Goal: Browse casually

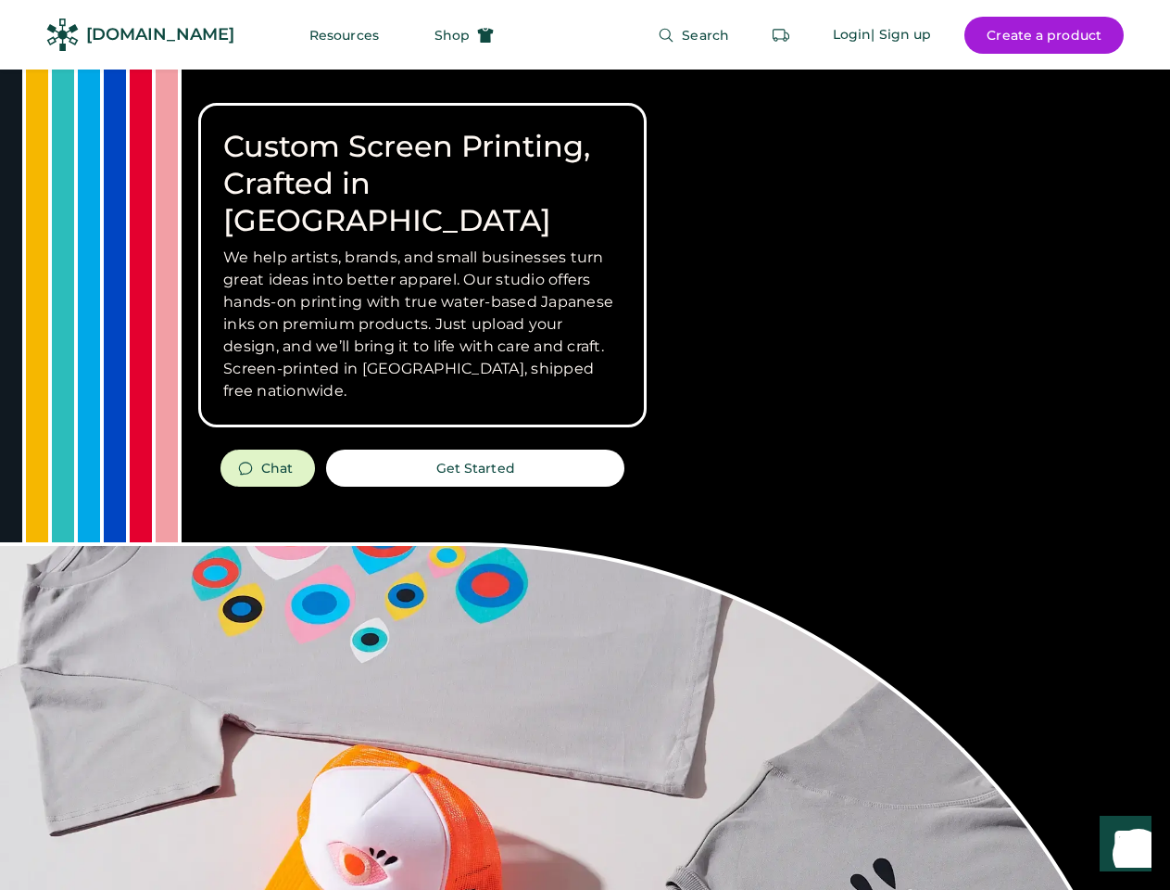
click at [585, 445] on div "Custom Screen Printing, Crafted in [GEOGRAPHIC_DATA] We help artists, brands, a…" at bounding box center [585, 657] width 1170 height 1177
click at [585, 479] on div "Custom Screen Printing, Crafted in [GEOGRAPHIC_DATA] We help artists, brands, a…" at bounding box center [585, 657] width 1170 height 1177
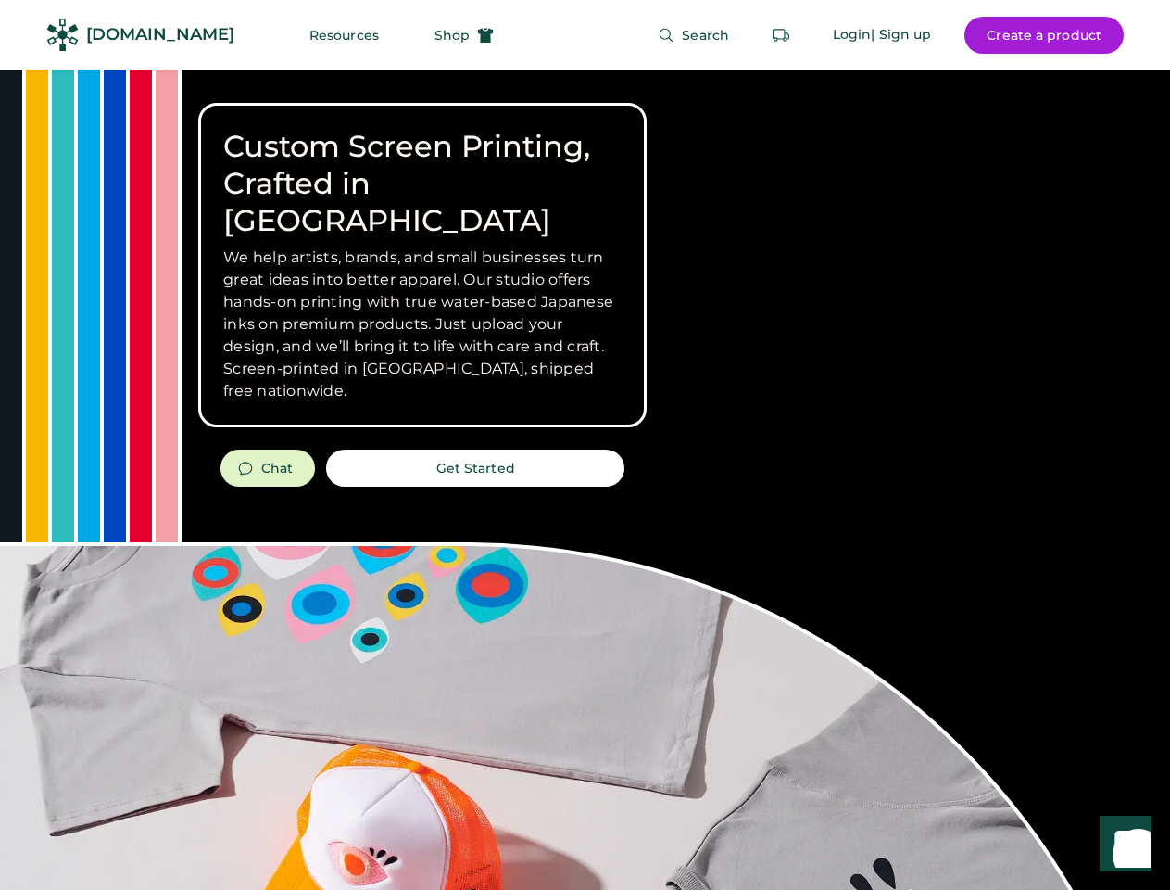
click at [585, 479] on div "Custom Screen Printing, Crafted in [GEOGRAPHIC_DATA] We help artists, brands, a…" at bounding box center [585, 657] width 1170 height 1177
click at [423, 265] on h3 "We help artists, brands, and small businesses turn great ideas into better appa…" at bounding box center [422, 324] width 398 height 156
click at [423, 246] on h3 "We help artists, brands, and small businesses turn great ideas into better appa…" at bounding box center [422, 324] width 398 height 156
click at [423, 165] on h1 "Custom Screen Printing, Crafted in [GEOGRAPHIC_DATA]" at bounding box center [422, 183] width 398 height 111
